Goal: Task Accomplishment & Management: Manage account settings

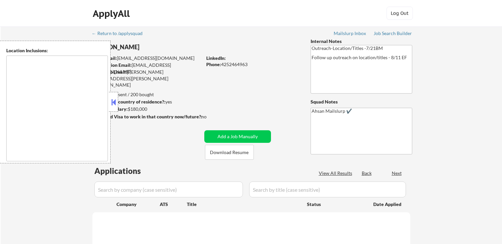
select select ""pending""
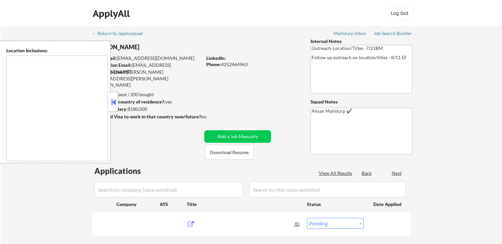
type textarea "Remote US [GEOGRAPHIC_DATA], [GEOGRAPHIC_DATA] [GEOGRAPHIC_DATA], [GEOGRAPHIC_D…"
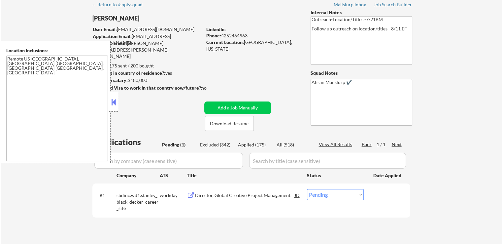
scroll to position [99, 0]
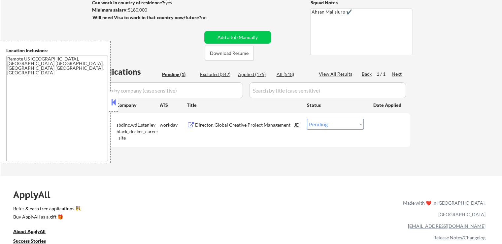
drag, startPoint x: 116, startPoint y: 106, endPoint x: 250, endPoint y: 91, distance: 134.6
click at [117, 105] on button at bounding box center [113, 102] width 7 height 10
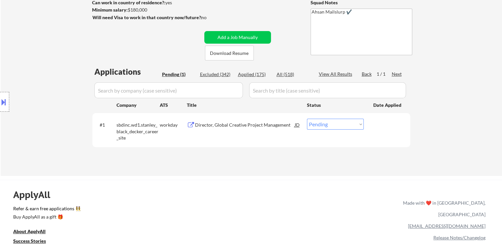
click at [252, 196] on div "ApplyAll Refer & earn free applications 👯‍♀️ Buy ApplyAll as a gift 🎁 About App…" at bounding box center [251, 236] width 502 height 105
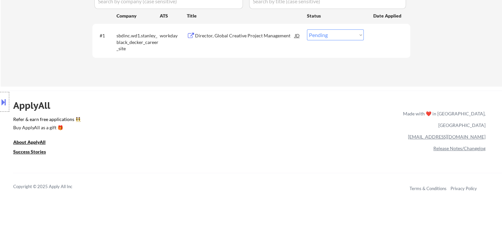
scroll to position [198, 0]
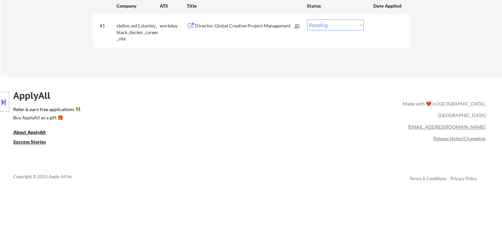
drag, startPoint x: 84, startPoint y: 37, endPoint x: 454, endPoint y: 1, distance: 372.7
click at [213, 25] on div "Director, Global Creative Project Management" at bounding box center [245, 25] width 100 height 7
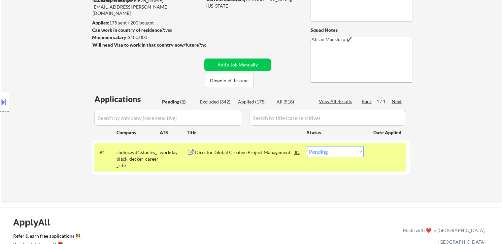
scroll to position [66, 0]
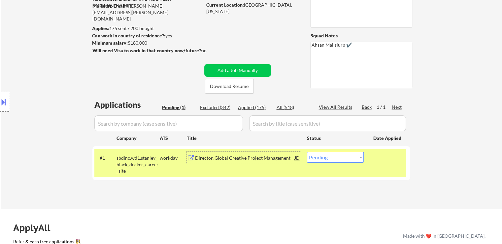
drag, startPoint x: 331, startPoint y: 152, endPoint x: 328, endPoint y: 175, distance: 23.3
click at [333, 155] on select "Choose an option... Pending Applied Excluded (Questions) Excluded (Expired) Exc…" at bounding box center [335, 157] width 57 height 11
select select ""excluded__expired_""
click at [307, 152] on select "Choose an option... Pending Applied Excluded (Questions) Excluded (Expired) Exc…" at bounding box center [335, 157] width 57 height 11
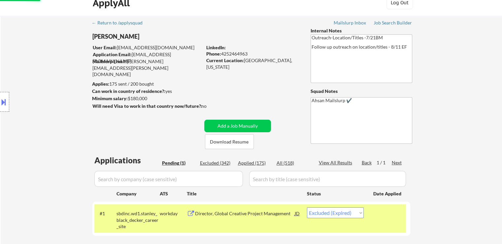
scroll to position [0, 0]
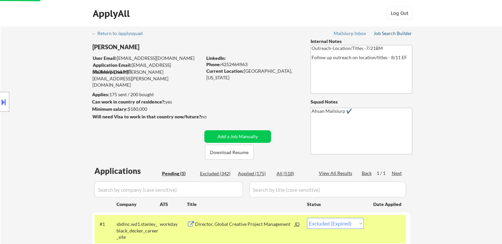
click at [399, 35] on div "Job Search Builder" at bounding box center [393, 33] width 39 height 5
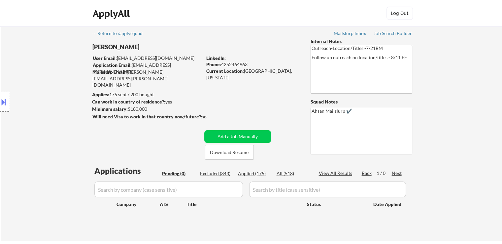
click at [71, 106] on div "Location Inclusions: Remote US [GEOGRAPHIC_DATA], [GEOGRAPHIC_DATA] [GEOGRAPHIC…" at bounding box center [59, 102] width 118 height 123
